Goal: Transaction & Acquisition: Purchase product/service

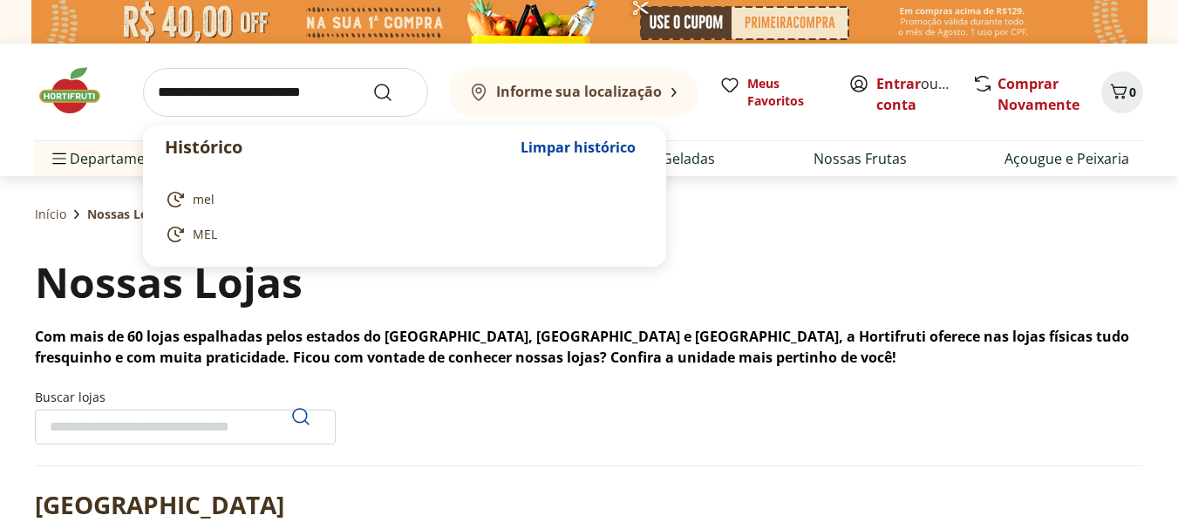
click at [233, 96] on input "search" at bounding box center [285, 92] width 285 height 49
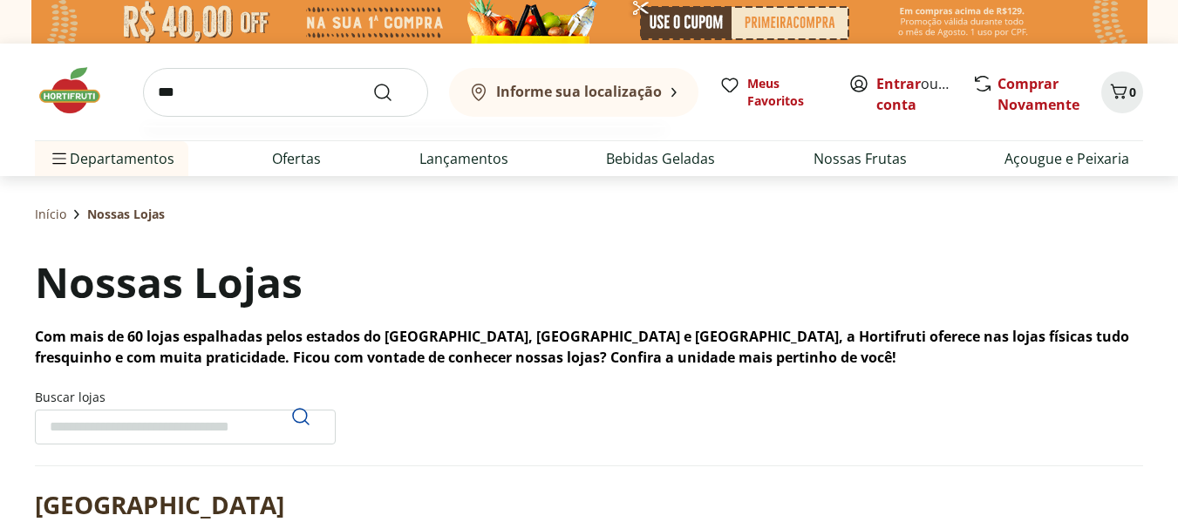
type input "***"
click at [372, 82] on button "Submit Search" at bounding box center [393, 92] width 42 height 21
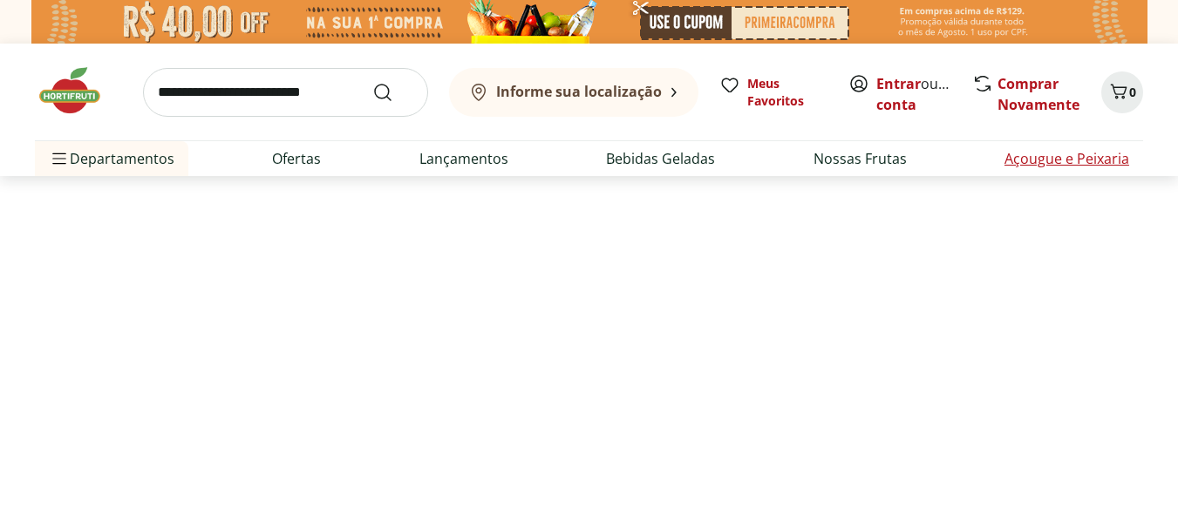
select select "**********"
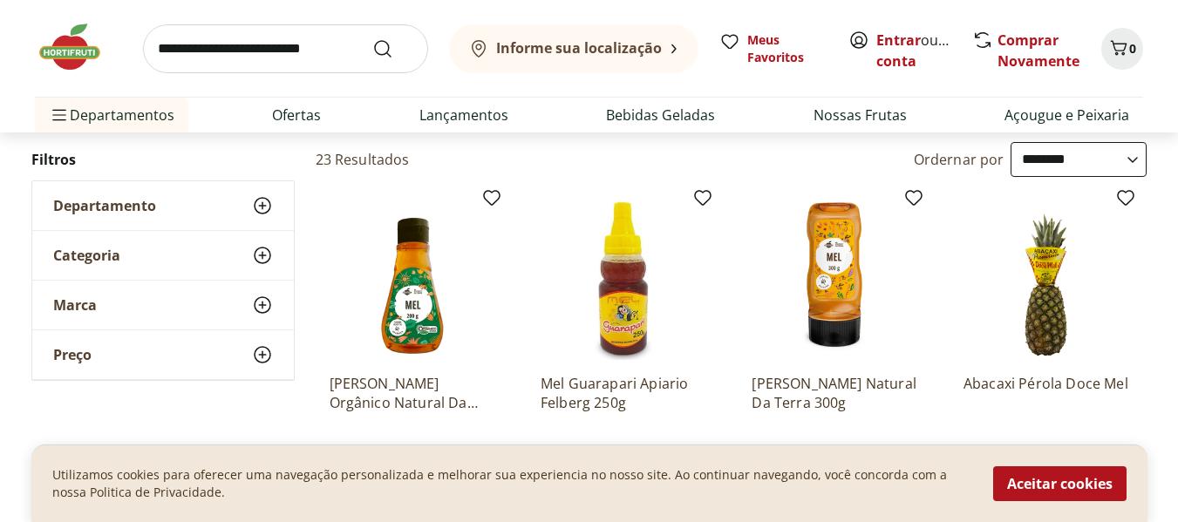
scroll to position [191, 0]
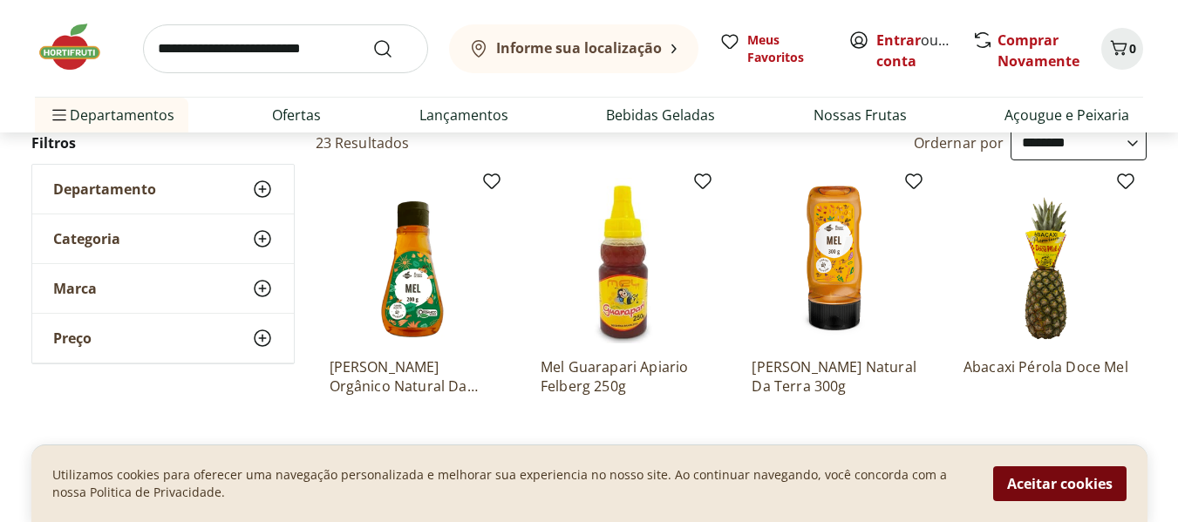
click at [1064, 496] on button "Aceitar cookies" at bounding box center [1059, 484] width 133 height 35
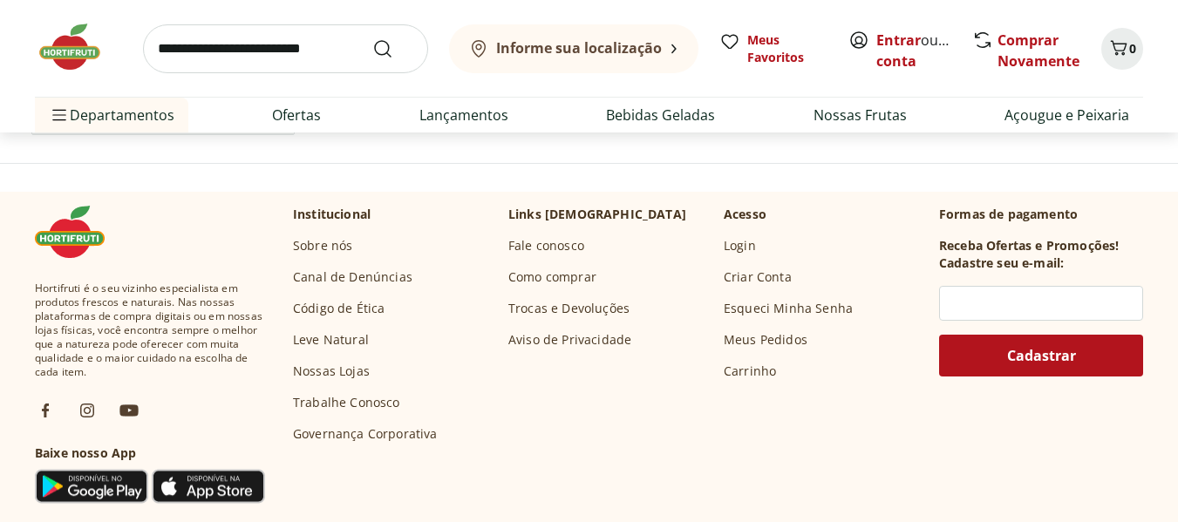
scroll to position [1432, 0]
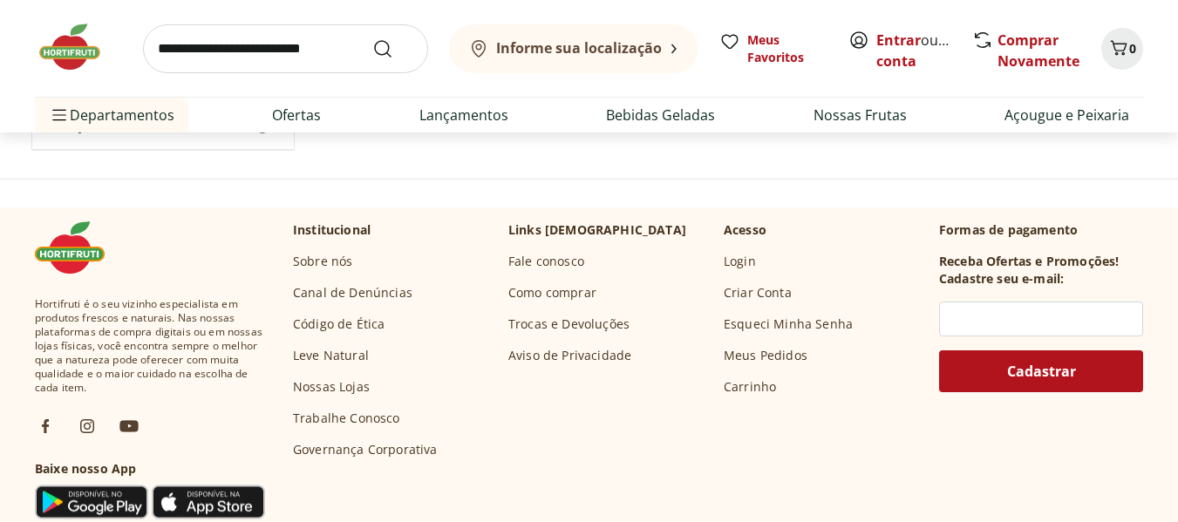
click at [344, 389] on link "Nossas Lojas" at bounding box center [331, 386] width 77 height 17
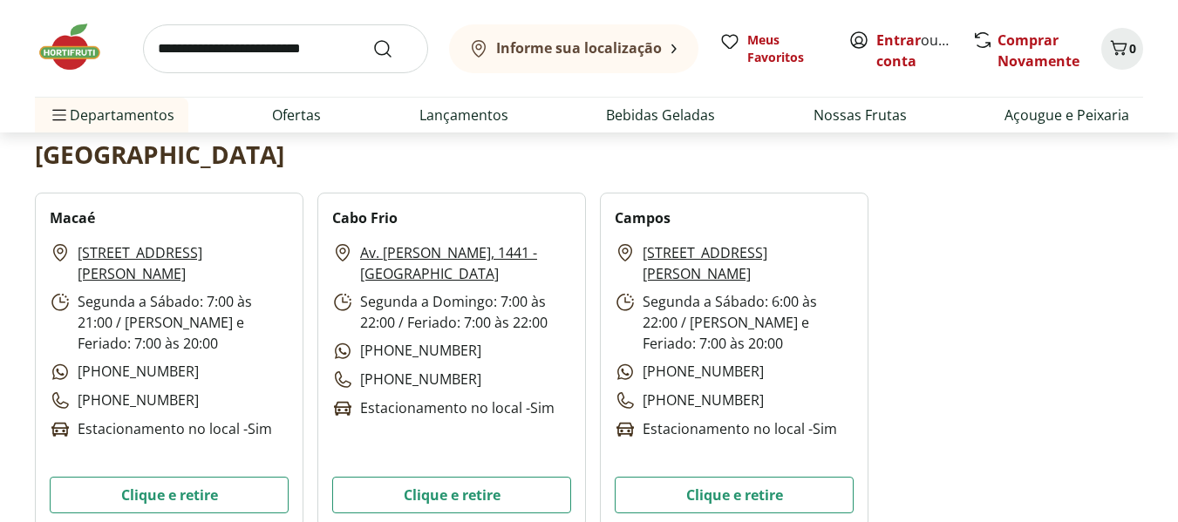
scroll to position [335, 0]
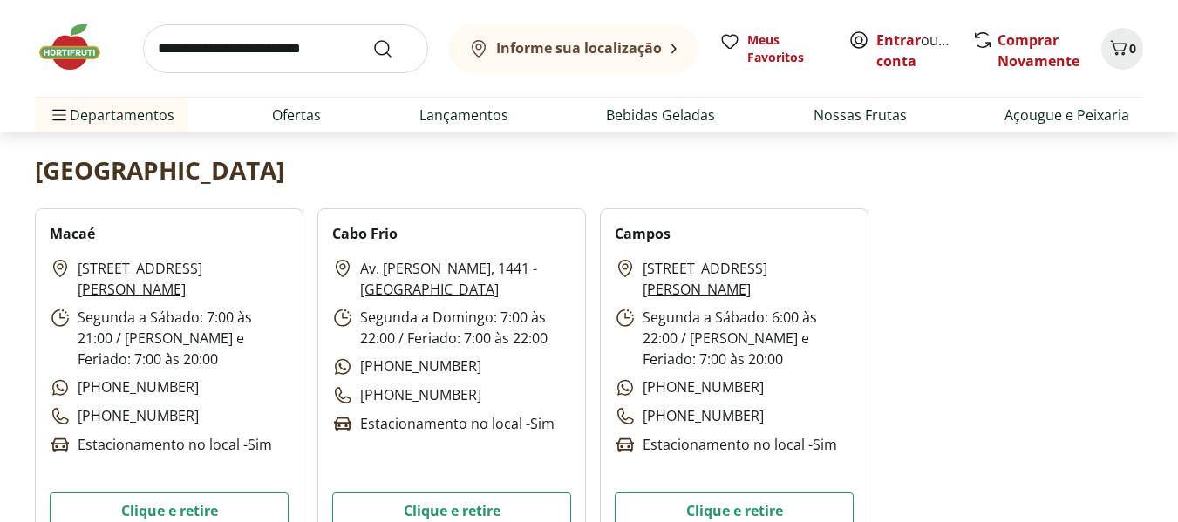
drag, startPoint x: 210, startPoint y: 378, endPoint x: 180, endPoint y: 379, distance: 30.6
click at [180, 379] on div "[STREET_ADDRESS][PERSON_NAME] Segunda a Sábado: 7:00 às 21:00 / Domingo e Feria…" at bounding box center [169, 357] width 239 height 198
copy div "Segunda a Sábado: 7:00 às 21:00 / [PERSON_NAME] e Feriado: 7:00 às 20:[PHONE_NU…"
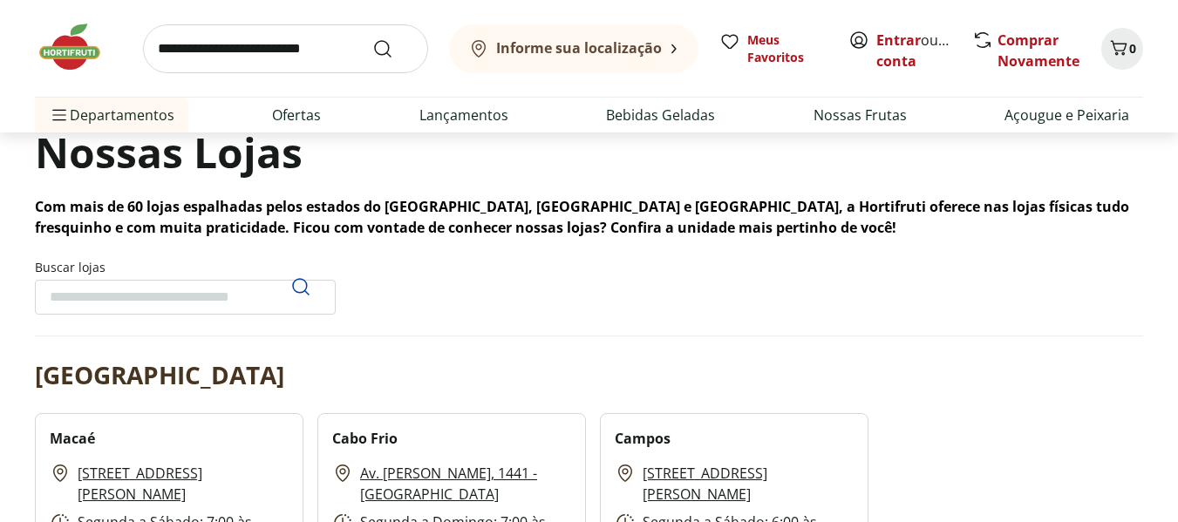
scroll to position [0, 0]
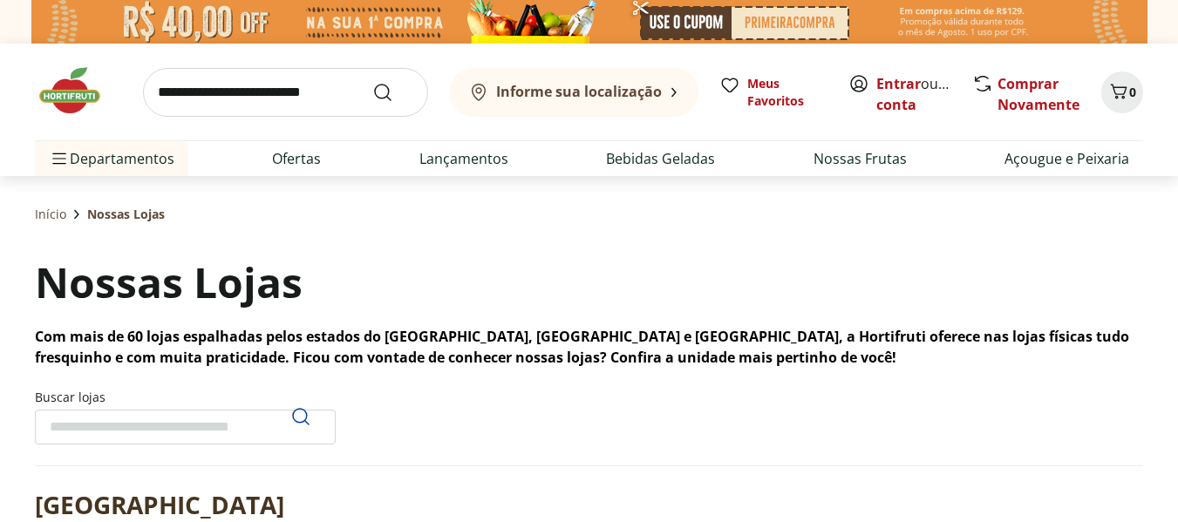
click at [285, 99] on input "search" at bounding box center [285, 92] width 285 height 49
type input "***"
click at [372, 82] on button "Submit Search" at bounding box center [393, 92] width 42 height 21
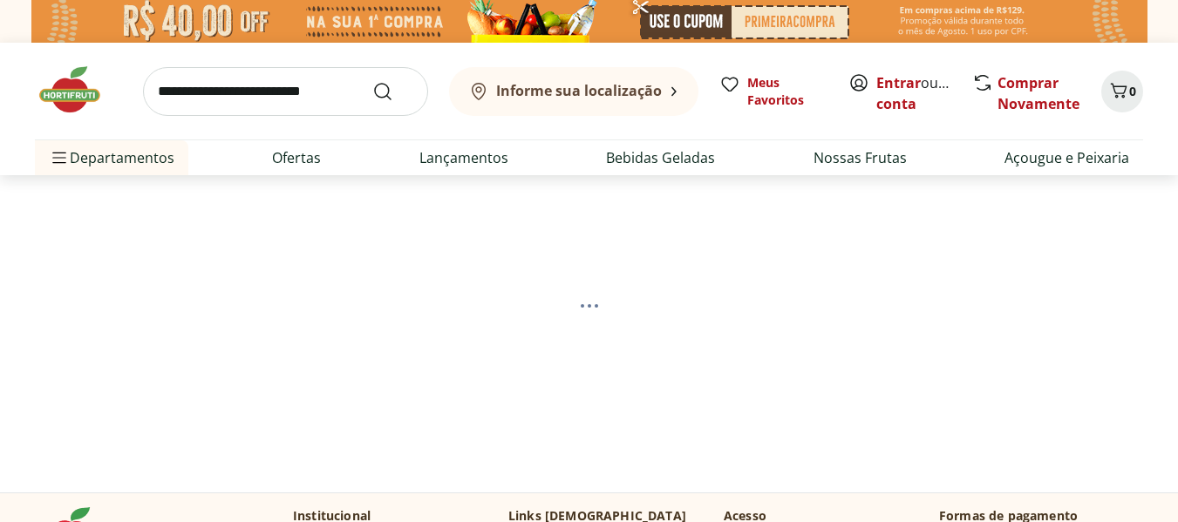
scroll to position [174, 0]
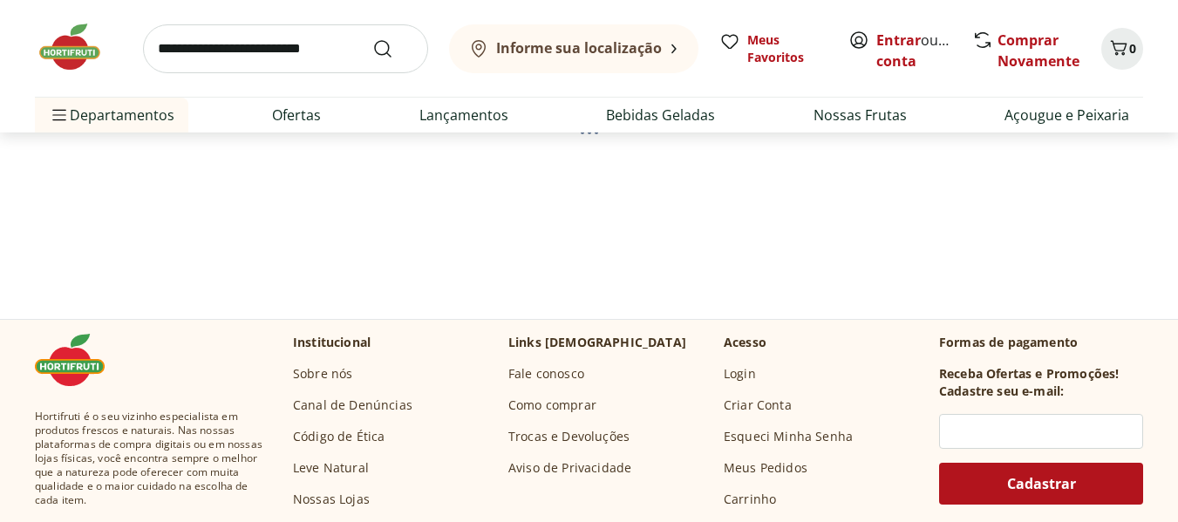
select select "**********"
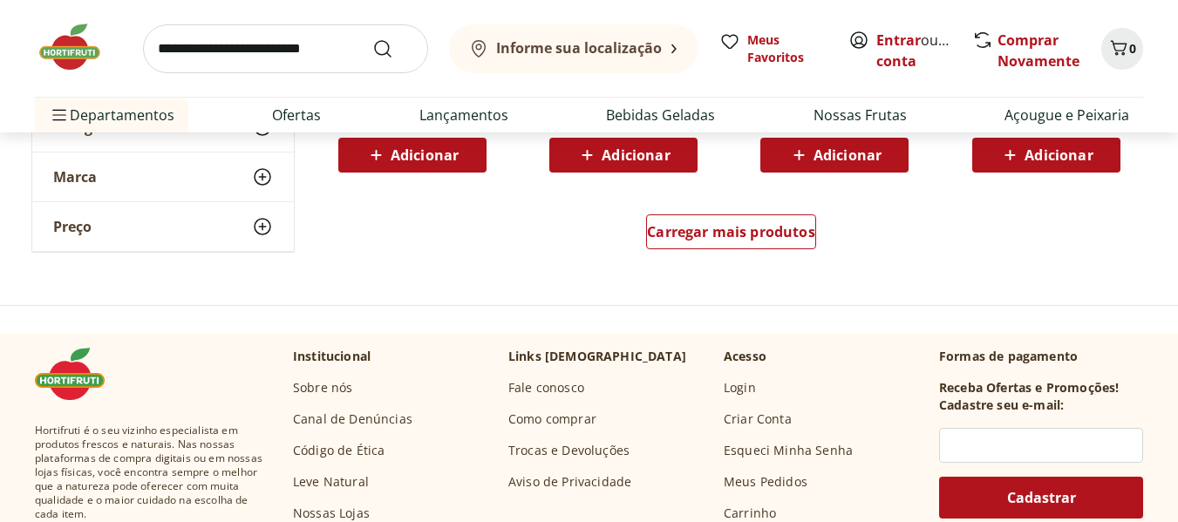
scroll to position [1308, 0]
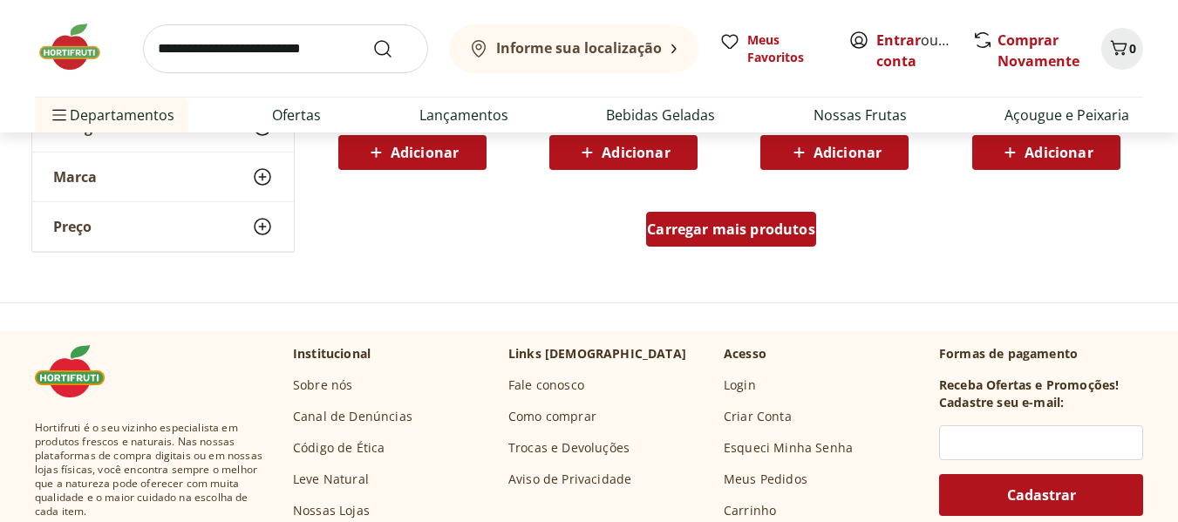
click at [760, 236] on span "Carregar mais produtos" at bounding box center [731, 229] width 168 height 14
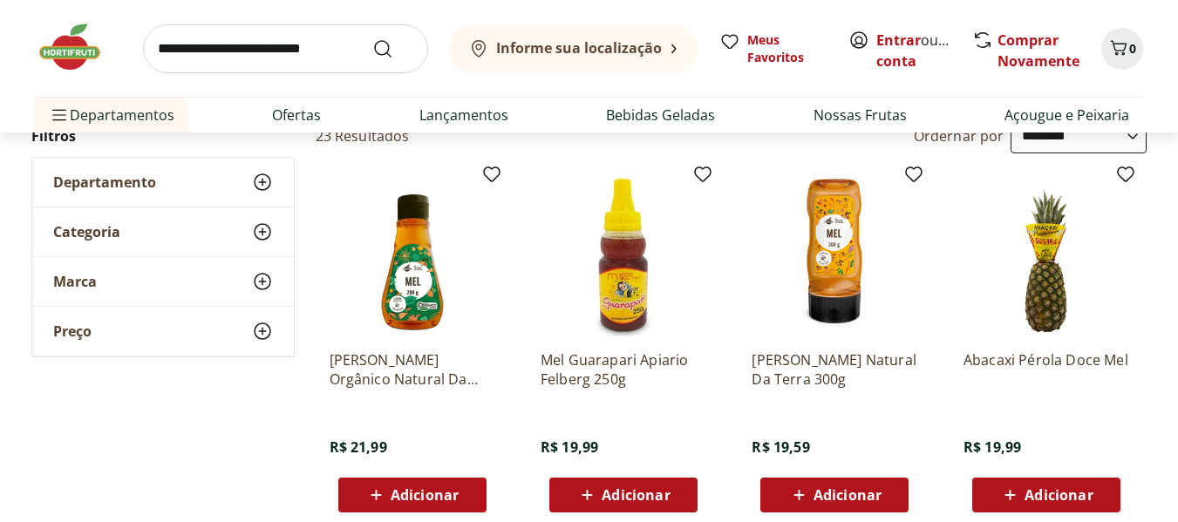
scroll to position [174, 0]
